Goal: Transaction & Acquisition: Download file/media

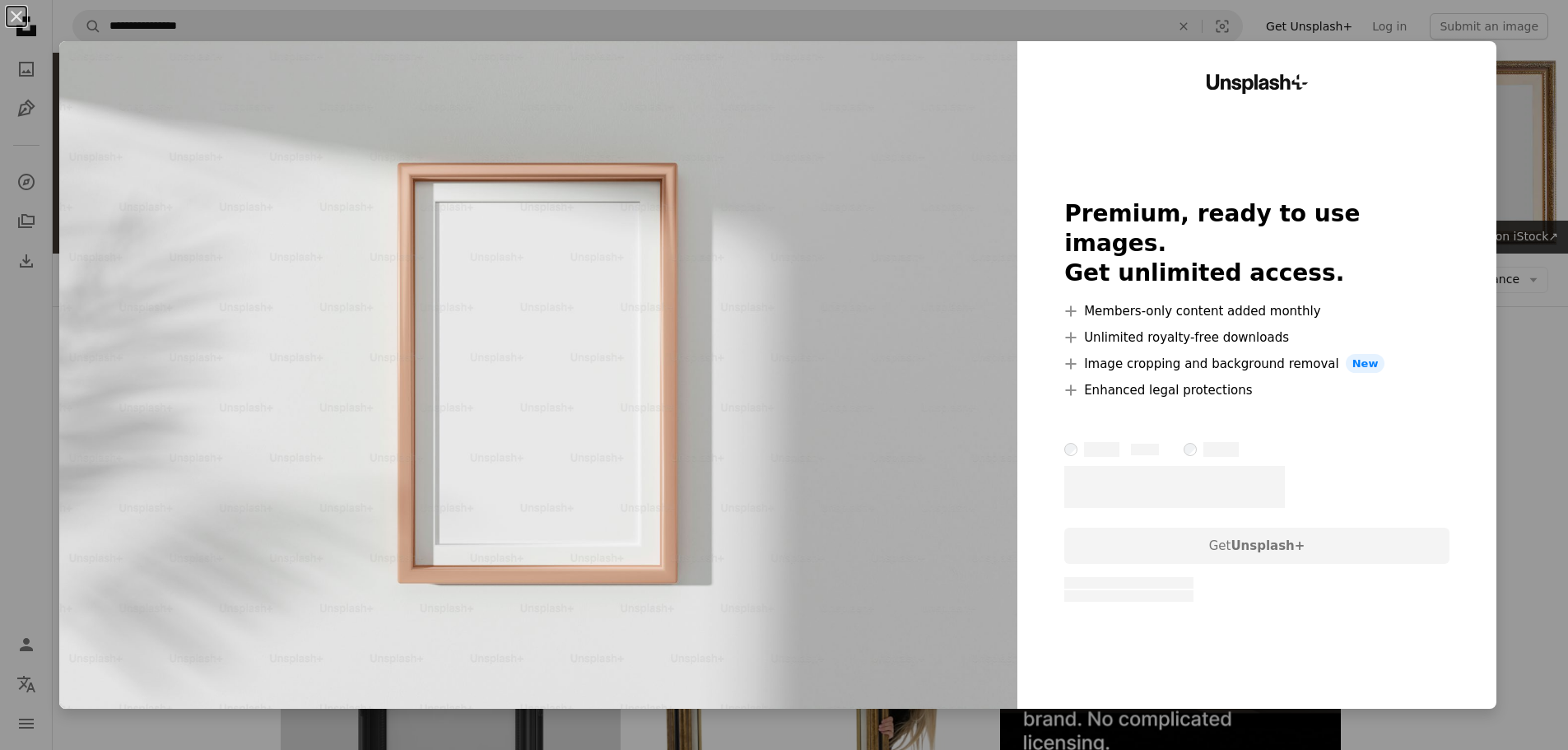
scroll to position [3359, 0]
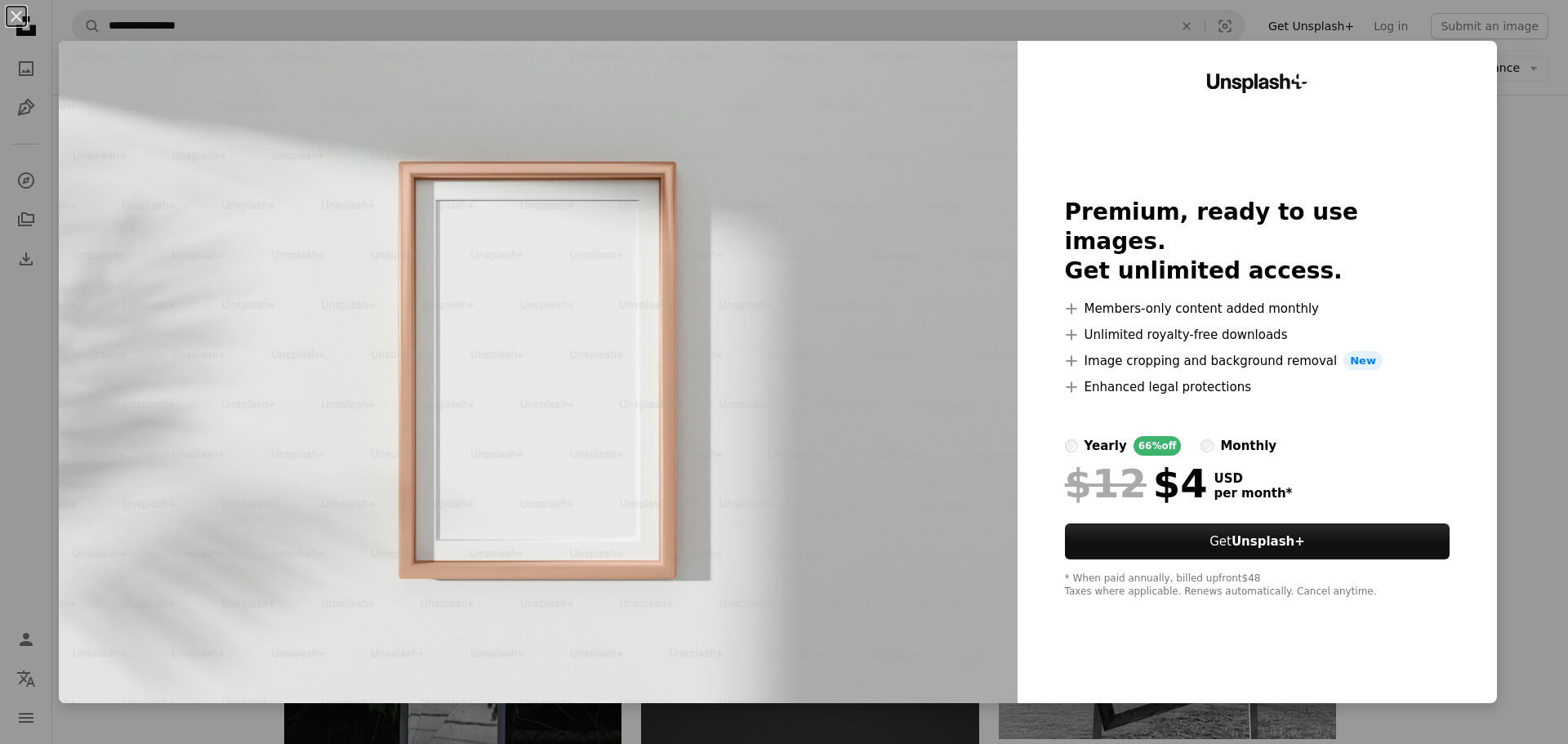
click at [1552, 128] on div "An X shape Unsplash+ Premium, ready to use images. Get unlimited access. A plus…" at bounding box center [784, 372] width 1568 height 744
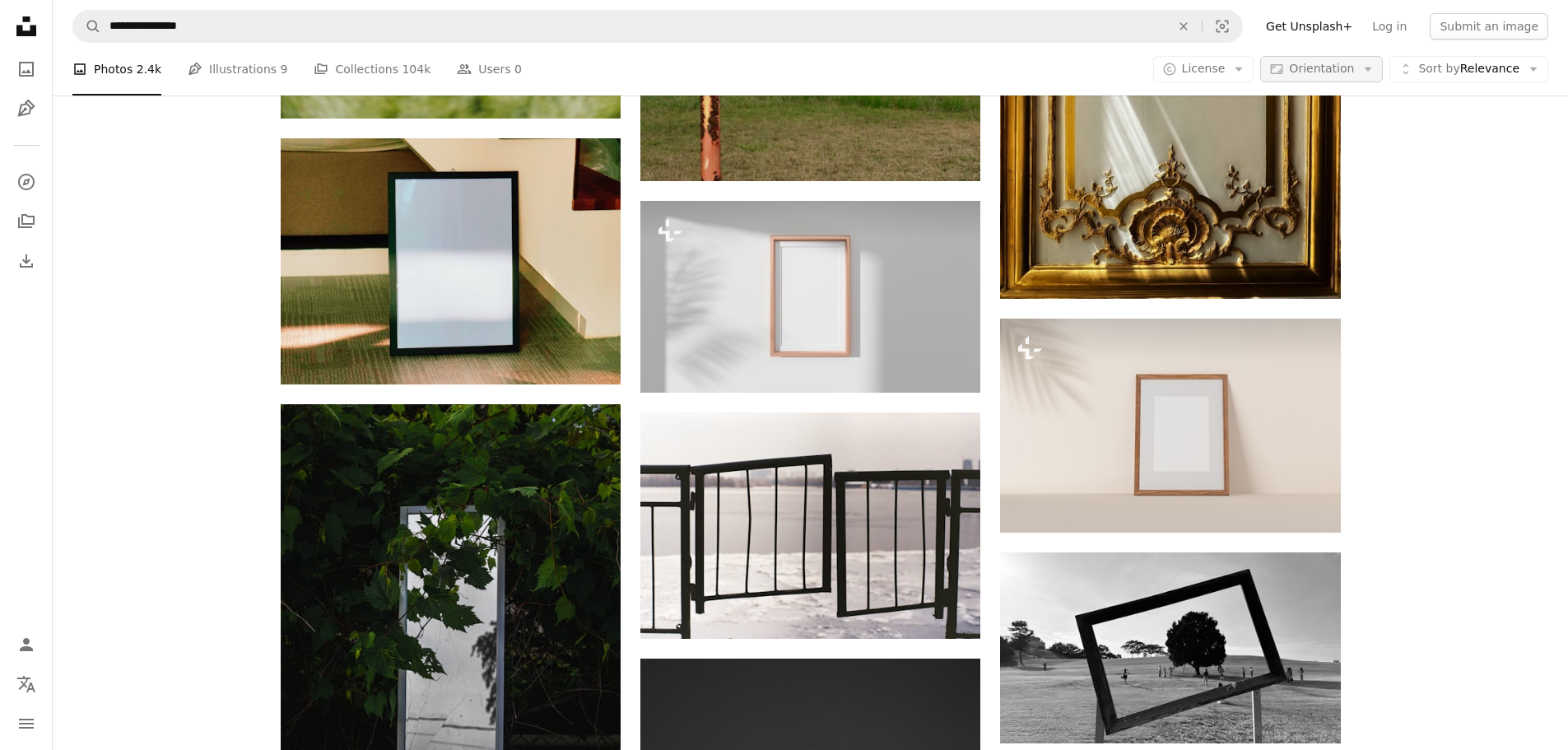
click at [1376, 65] on icon "Arrow down" at bounding box center [1367, 69] width 15 height 15
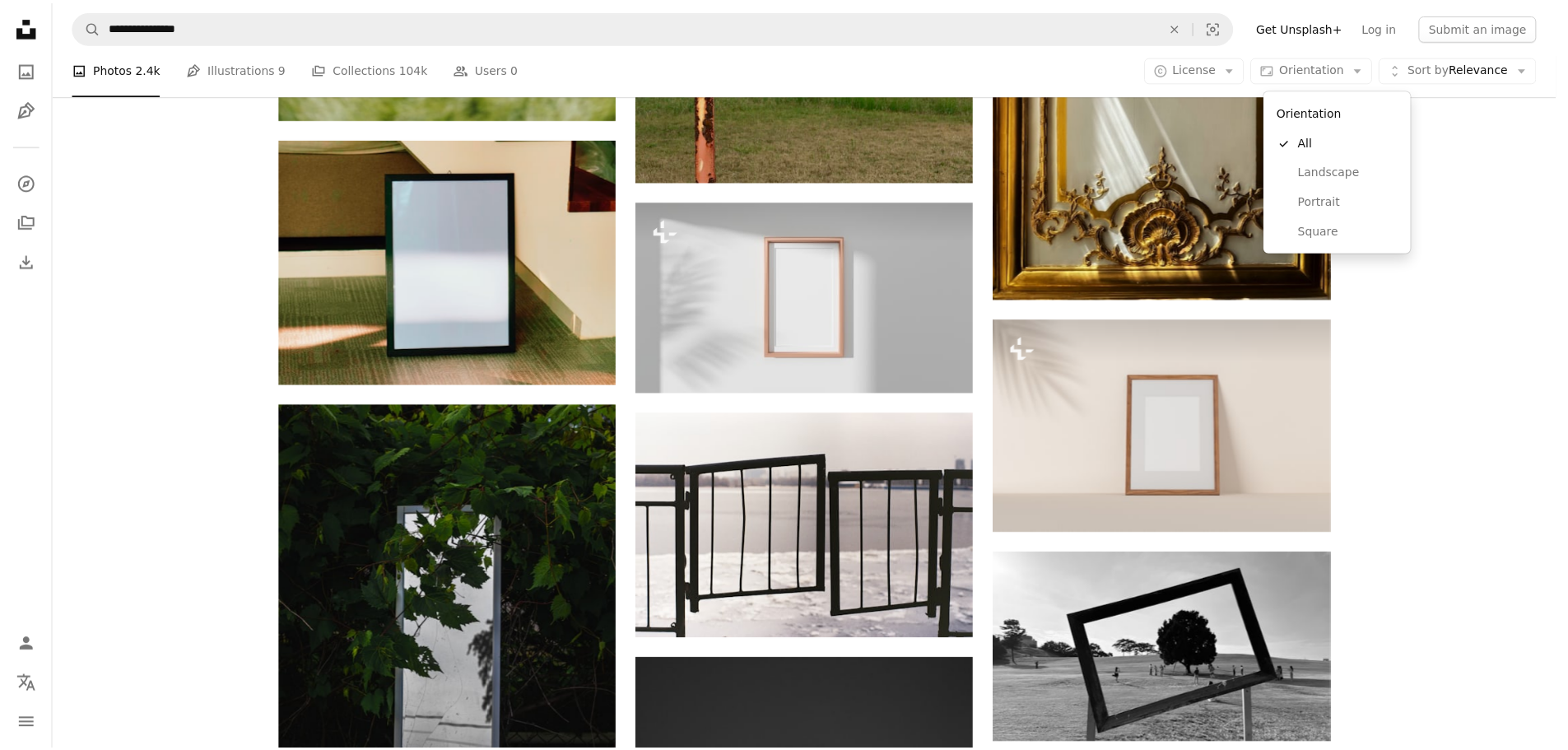
scroll to position [3359, 0]
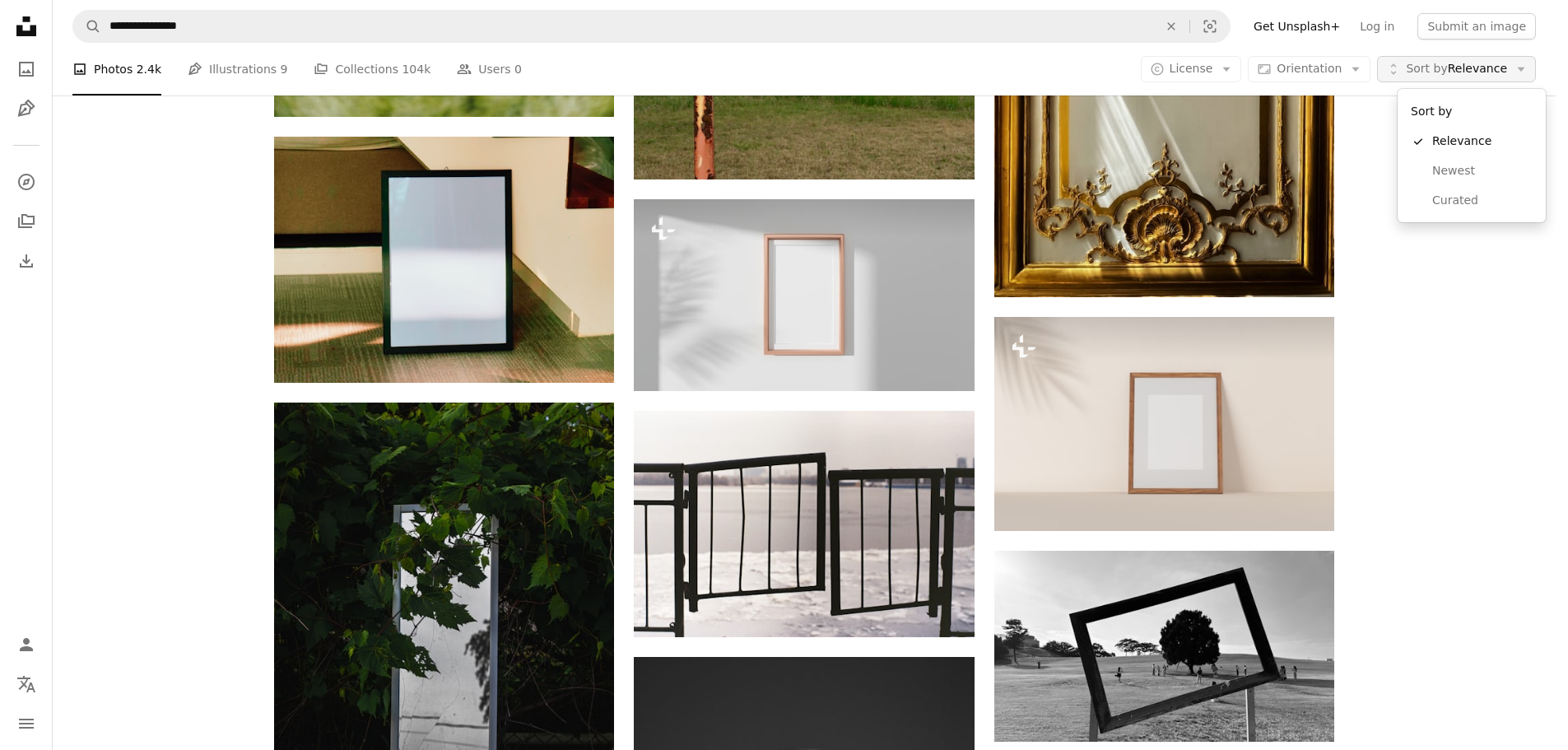
click at [1472, 70] on span "Sort by Relevance" at bounding box center [1457, 69] width 102 height 16
drag, startPoint x: 1385, startPoint y: 276, endPoint x: 1360, endPoint y: 205, distance: 75.3
click at [1386, 274] on body "**********" at bounding box center [778, 375] width 1556 height 750
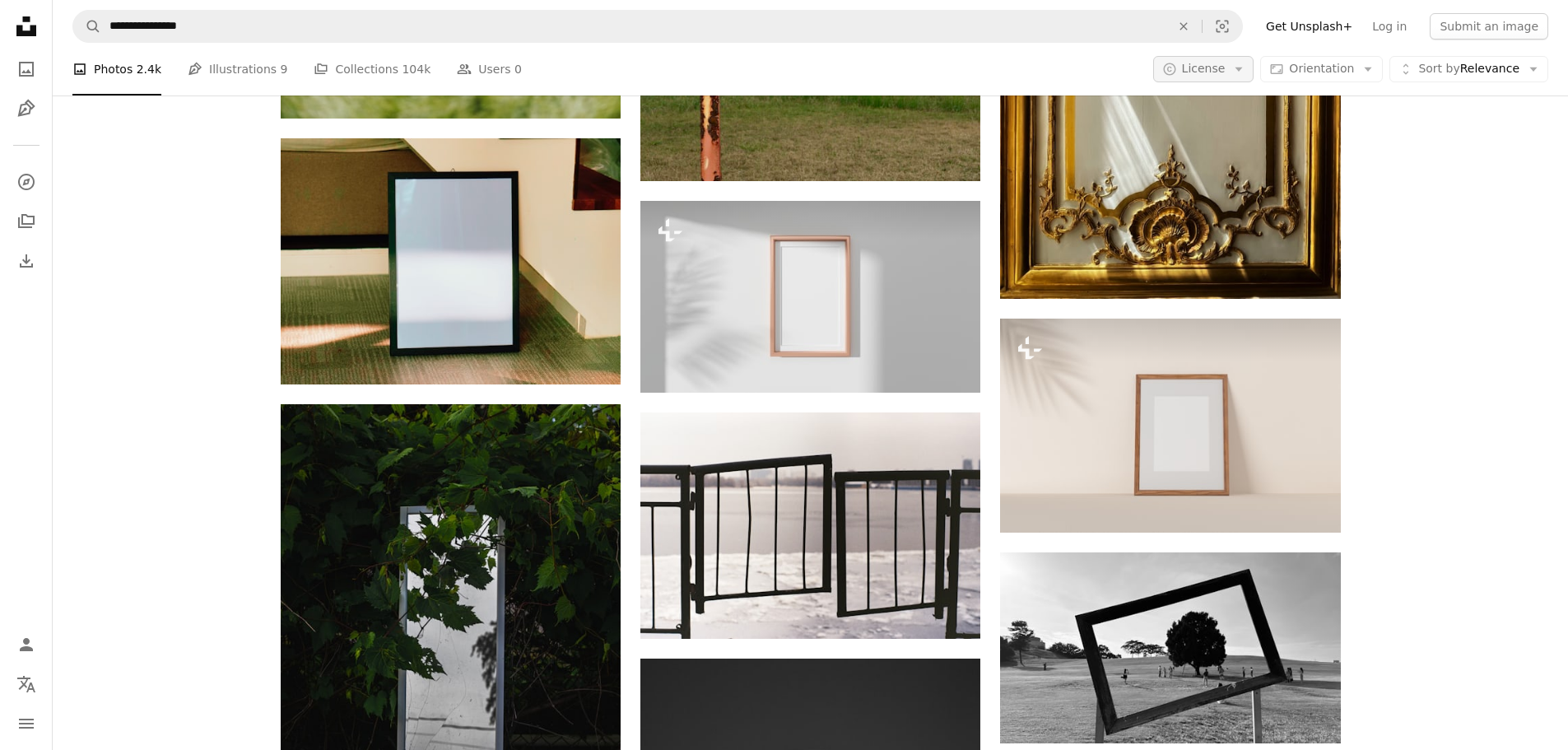
click at [1226, 75] on span "License" at bounding box center [1204, 68] width 44 height 13
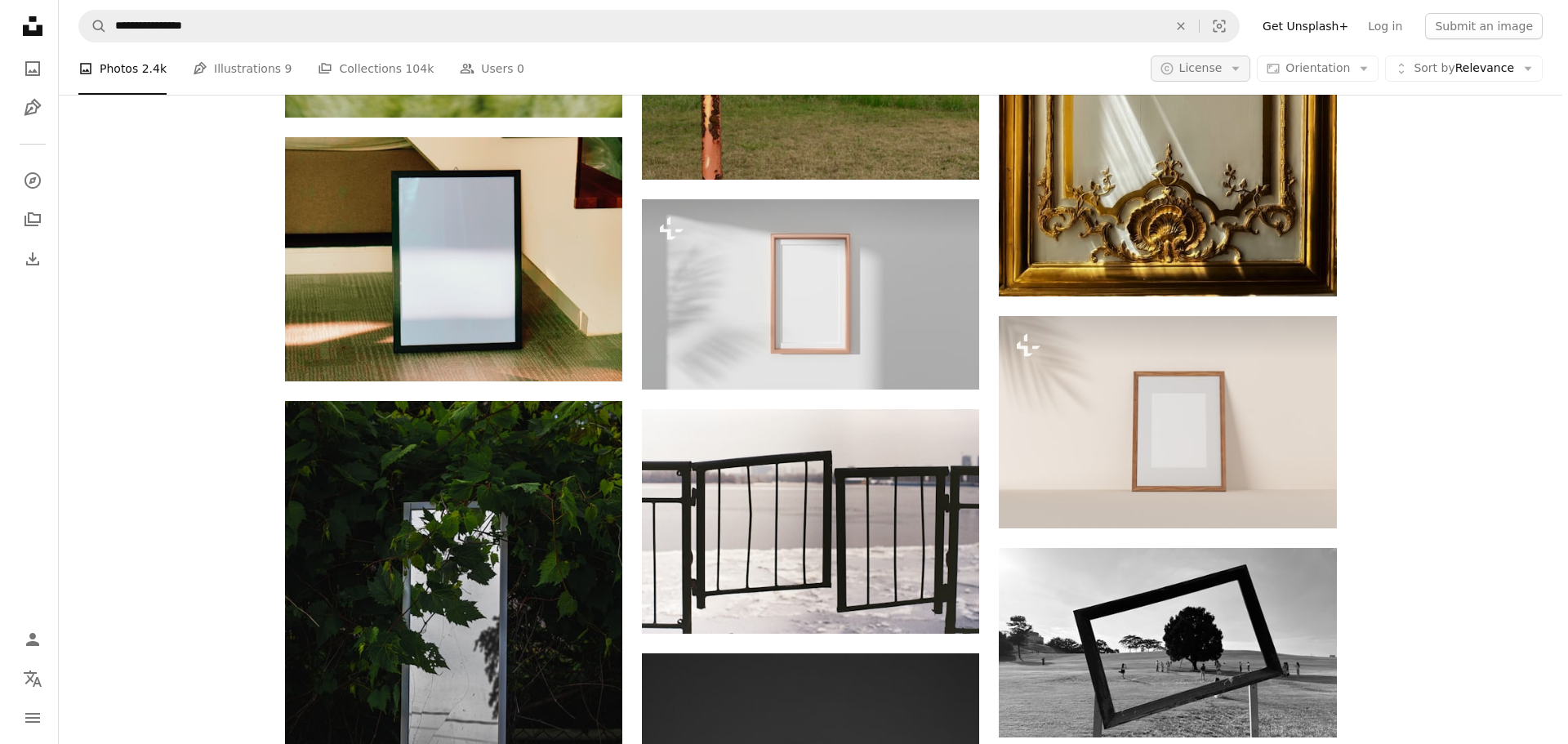
scroll to position [0, 0]
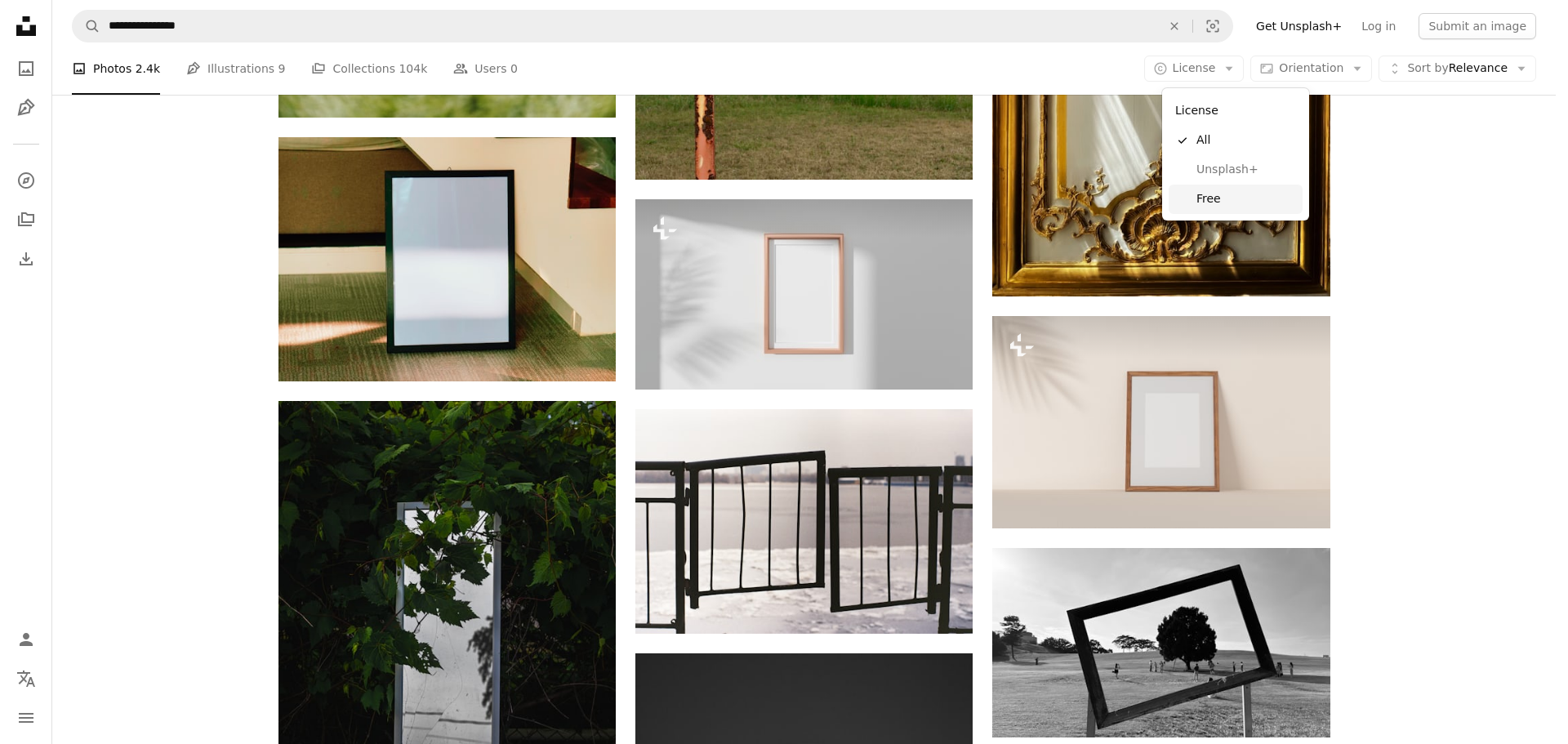
click at [1229, 193] on span "Free" at bounding box center [1247, 199] width 100 height 16
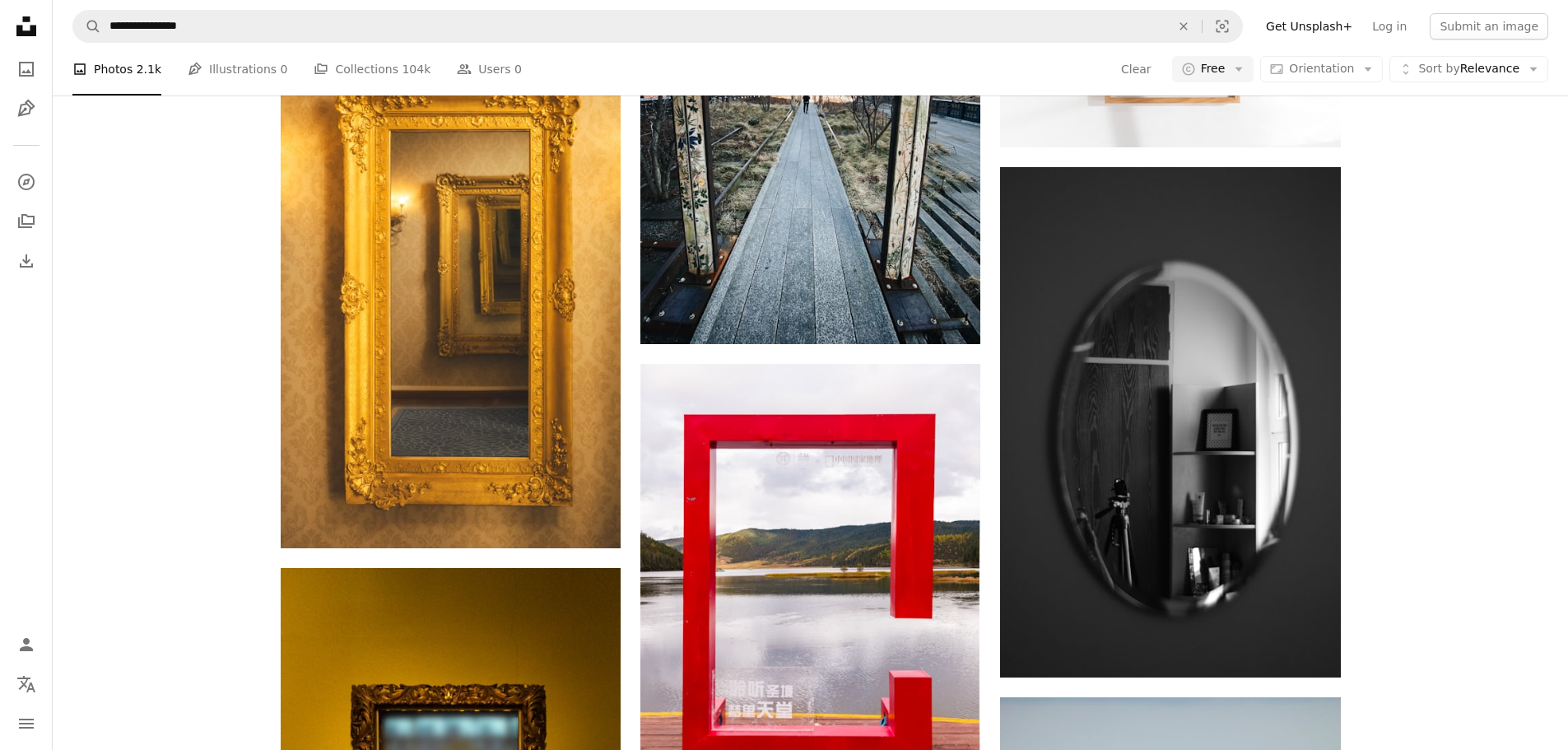
scroll to position [11366, 0]
